Goal: Task Accomplishment & Management: Manage account settings

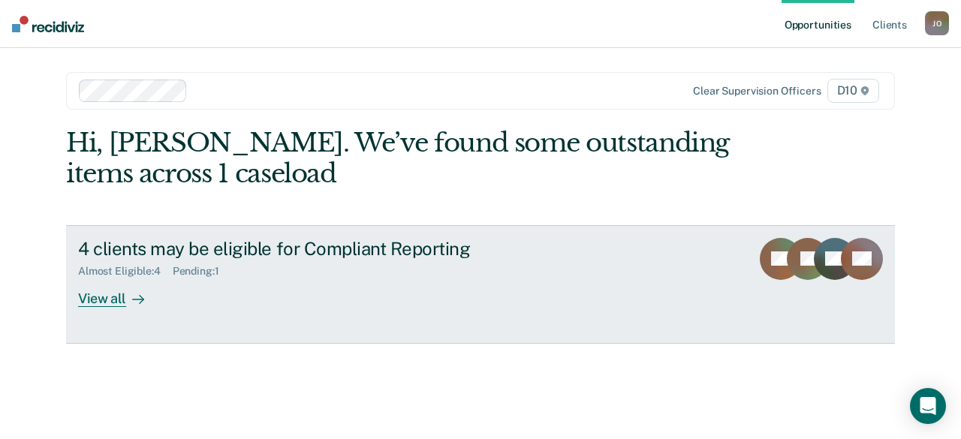
click at [101, 294] on div "View all" at bounding box center [120, 292] width 84 height 29
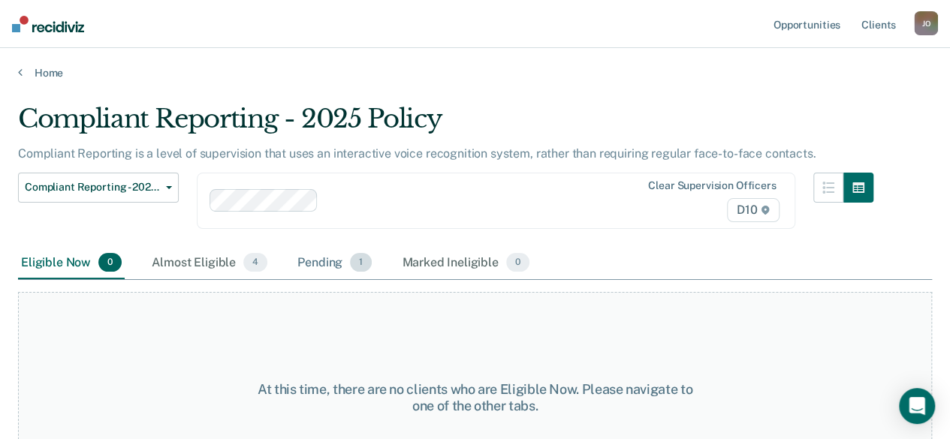
click at [330, 264] on div "Pending 1" at bounding box center [334, 263] width 80 height 33
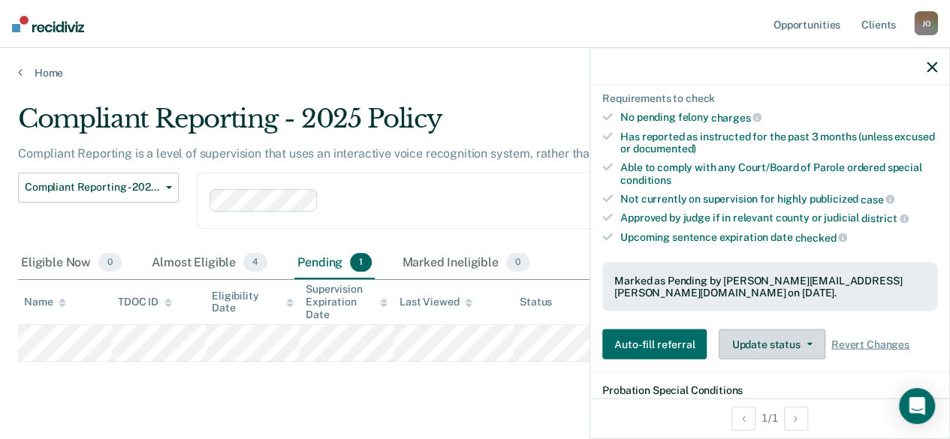
scroll to position [300, 0]
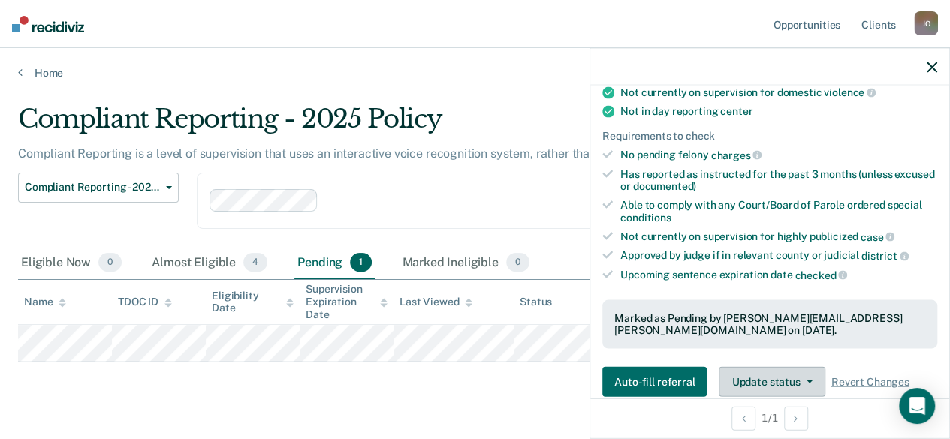
click at [769, 372] on button "Update status" at bounding box center [772, 382] width 106 height 30
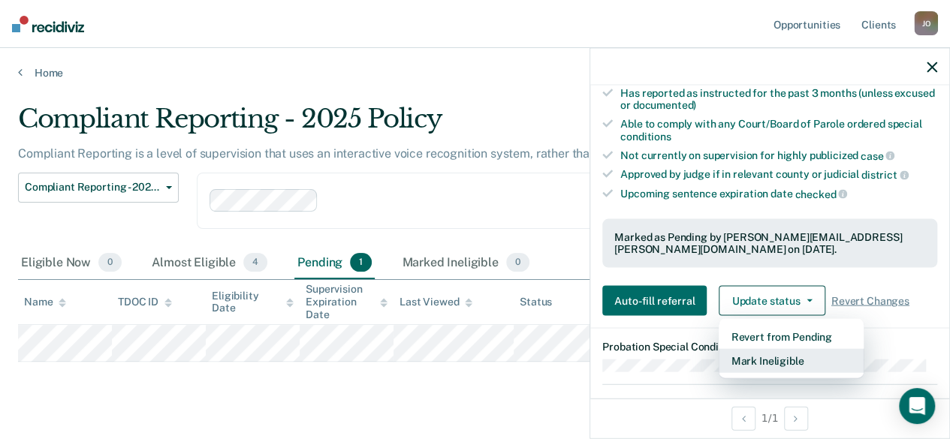
scroll to position [475, 0]
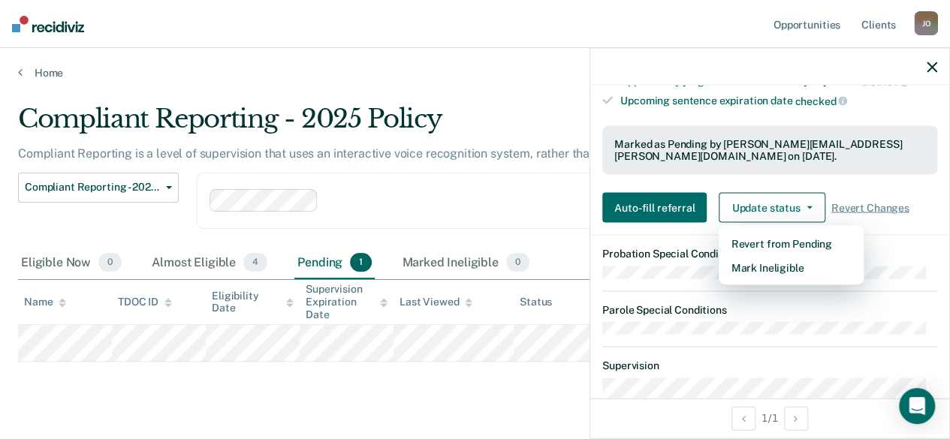
click at [683, 228] on article "DS Compliant Reporting - 2025 Policy Pending Validated by data from TOMIS Confi…" at bounding box center [769, 194] width 335 height 1130
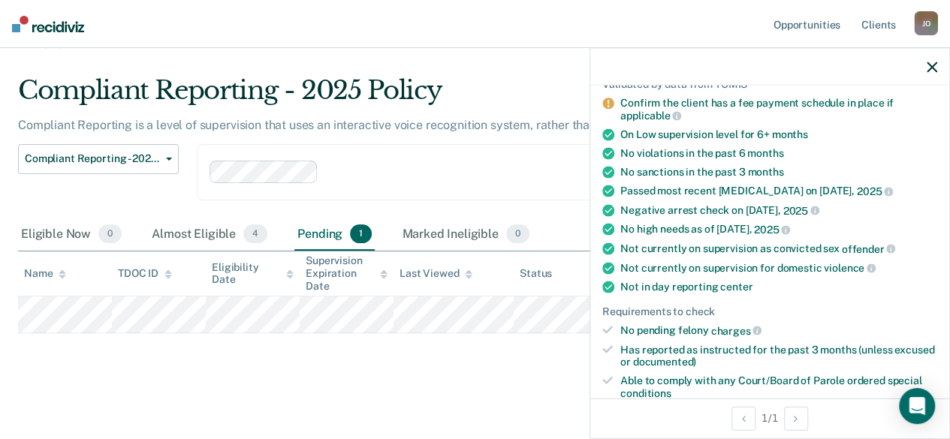
scroll to position [104, 0]
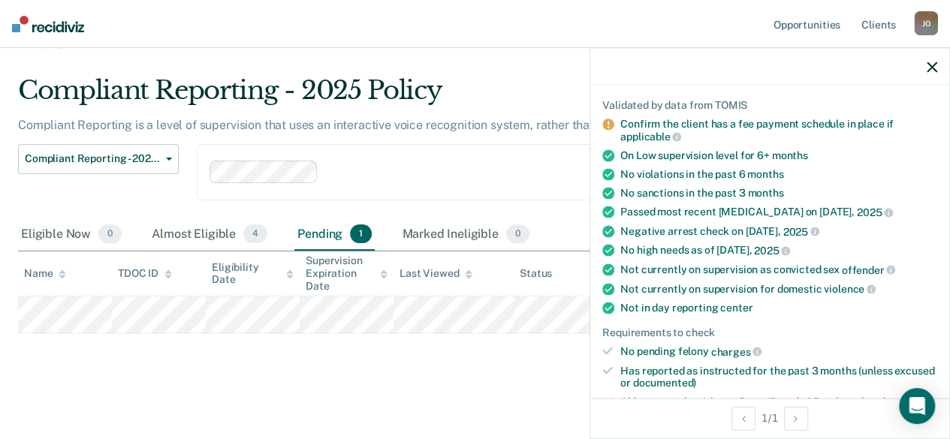
click at [610, 121] on icon at bounding box center [607, 124] width 11 height 11
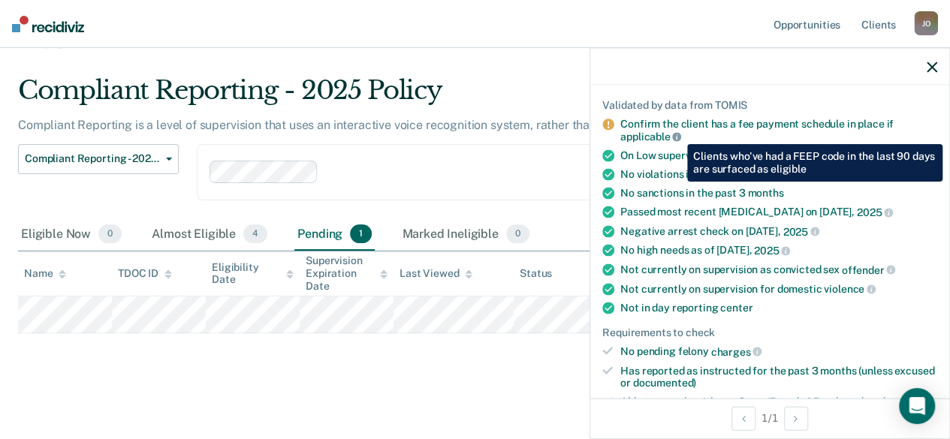
click at [676, 133] on icon at bounding box center [676, 136] width 9 height 9
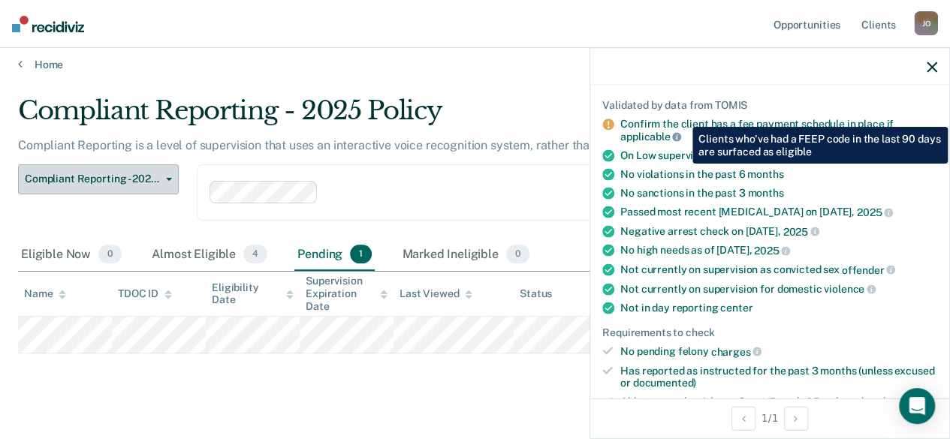
scroll to position [0, 0]
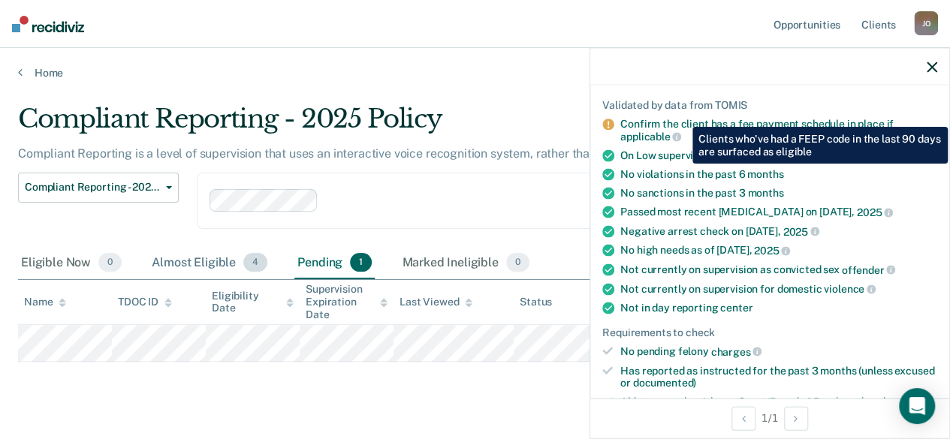
click at [228, 261] on div "Almost Eligible 4" at bounding box center [210, 263] width 122 height 33
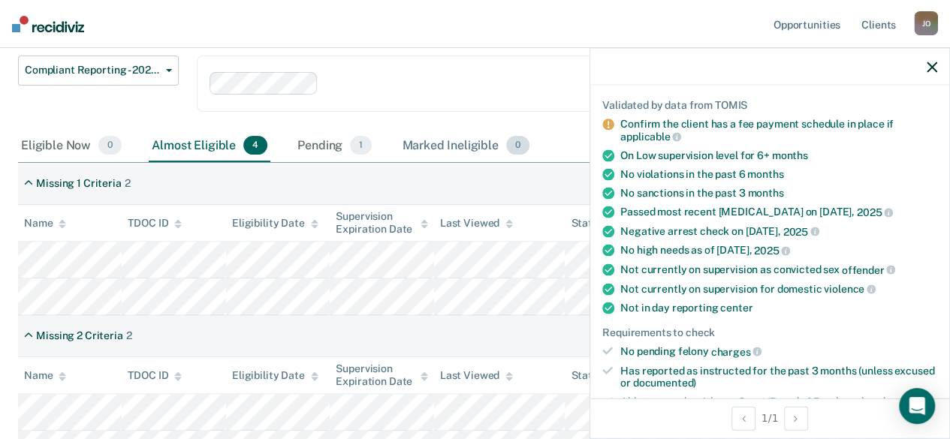
scroll to position [150, 0]
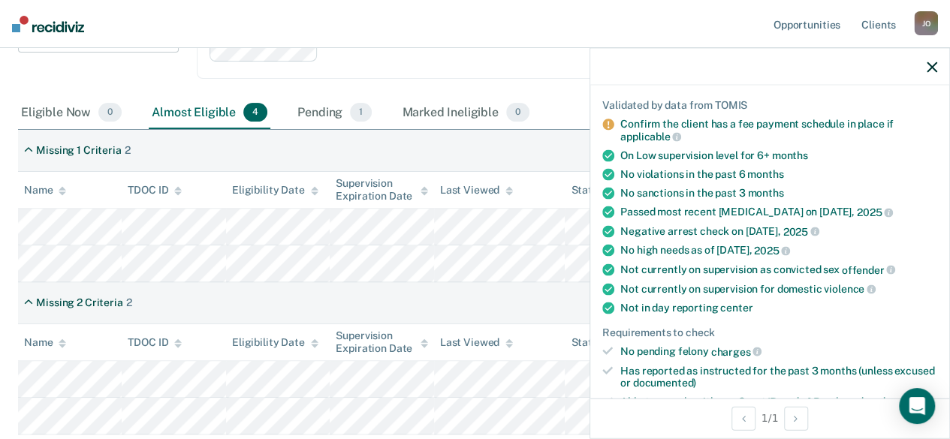
click at [928, 68] on icon "button" at bounding box center [932, 67] width 11 height 11
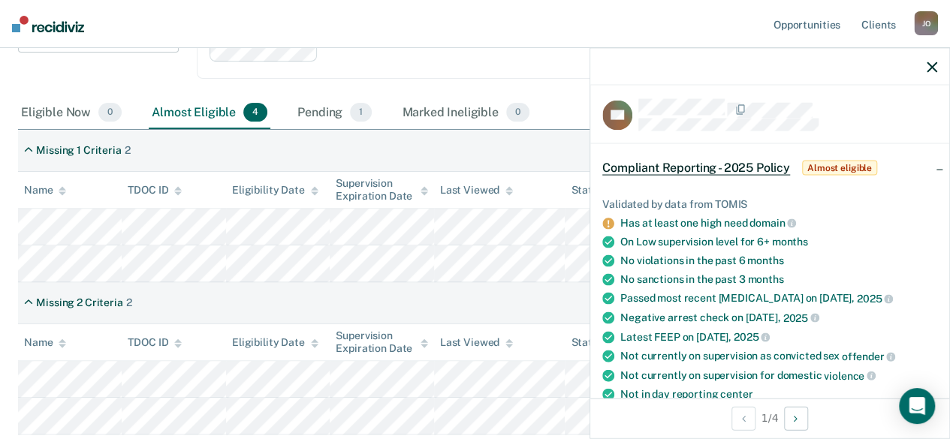
scroll to position [0, 0]
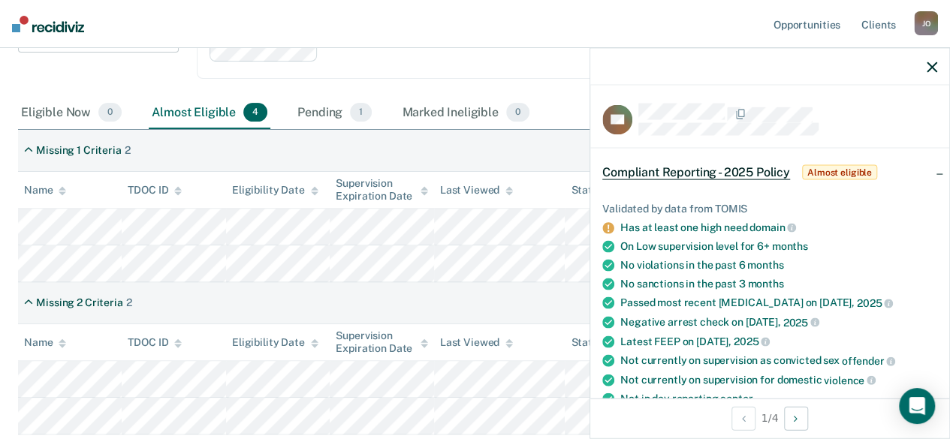
click at [931, 60] on button "button" at bounding box center [932, 66] width 11 height 13
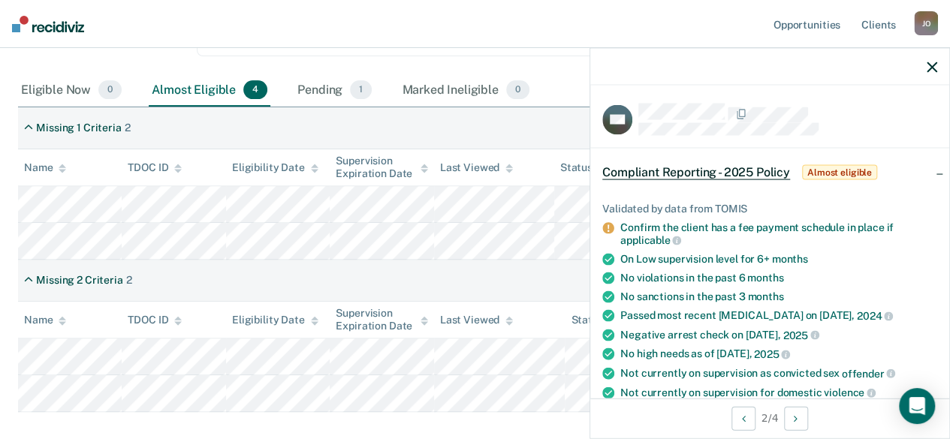
scroll to position [150, 0]
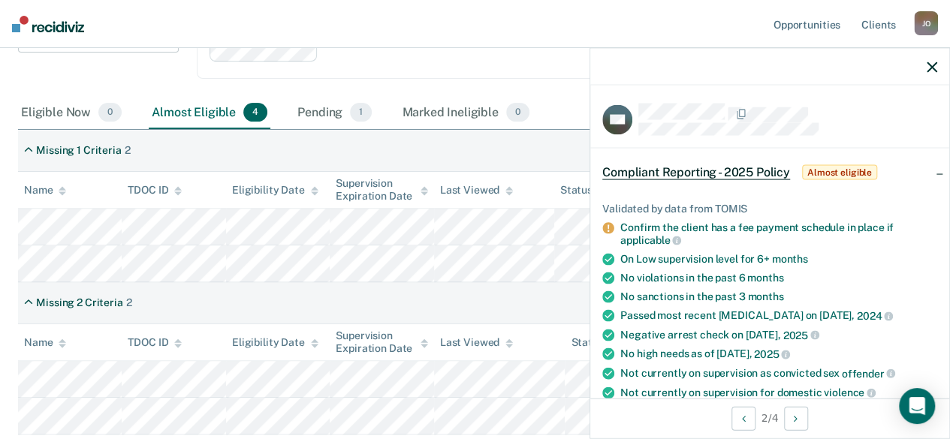
click at [930, 62] on icon "button" at bounding box center [932, 67] width 11 height 11
